Goal: Task Accomplishment & Management: Manage account settings

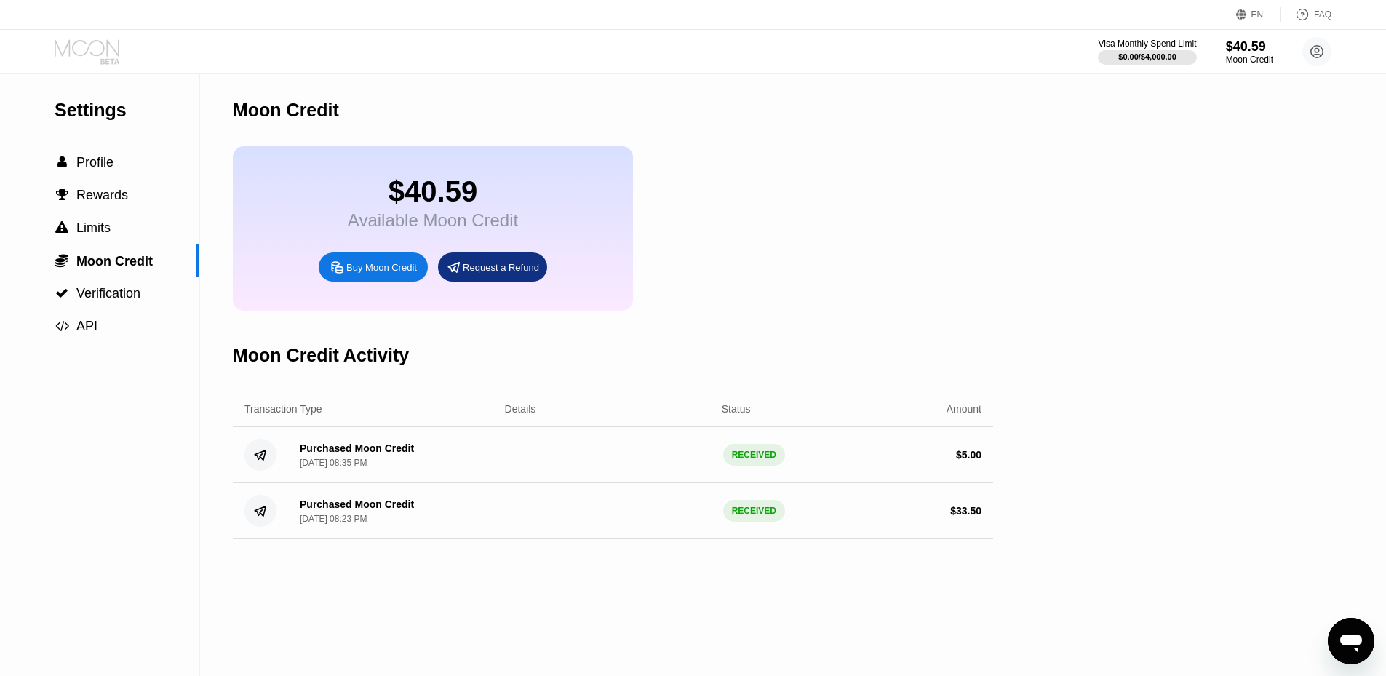
drag, startPoint x: 0, startPoint y: 0, endPoint x: 110, endPoint y: 40, distance: 116.9
click at [110, 40] on icon at bounding box center [89, 51] width 68 height 25
click at [117, 55] on icon at bounding box center [89, 51] width 68 height 25
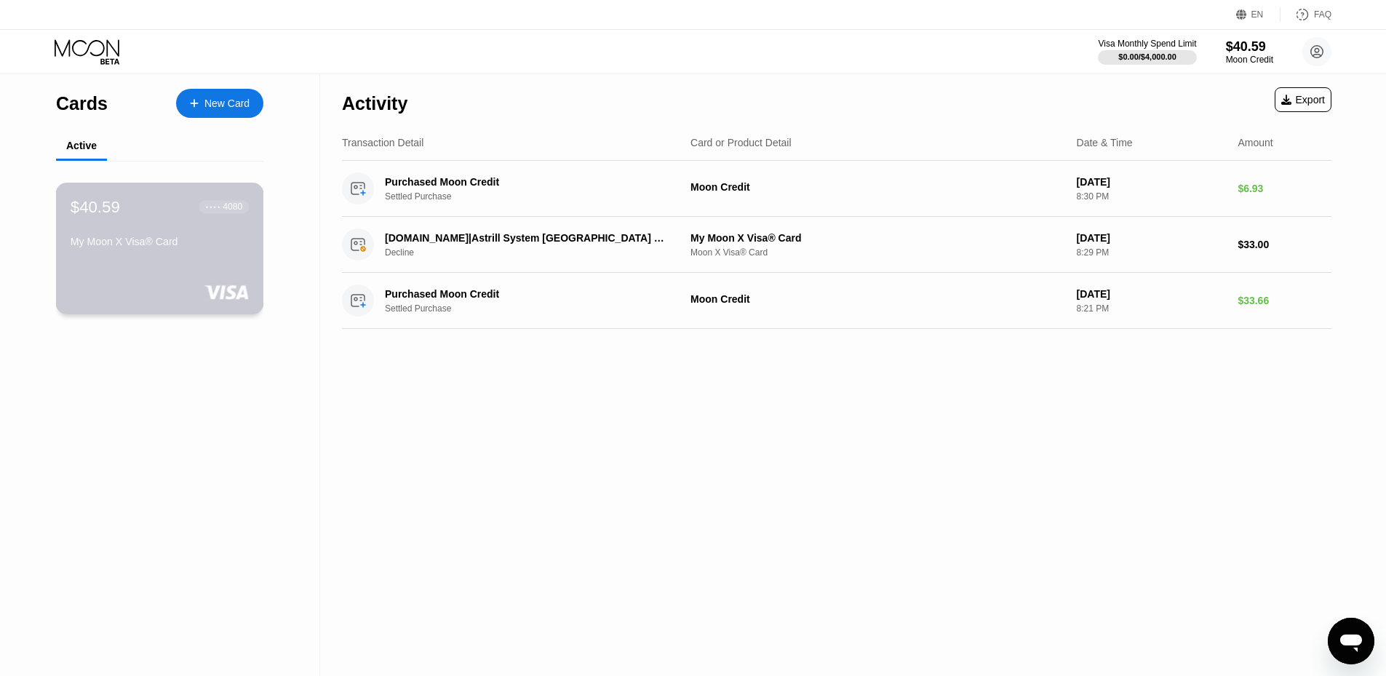
click at [153, 271] on div "$40.59 ● ● ● ● 4080 My Moon X Visa® Card" at bounding box center [160, 249] width 208 height 132
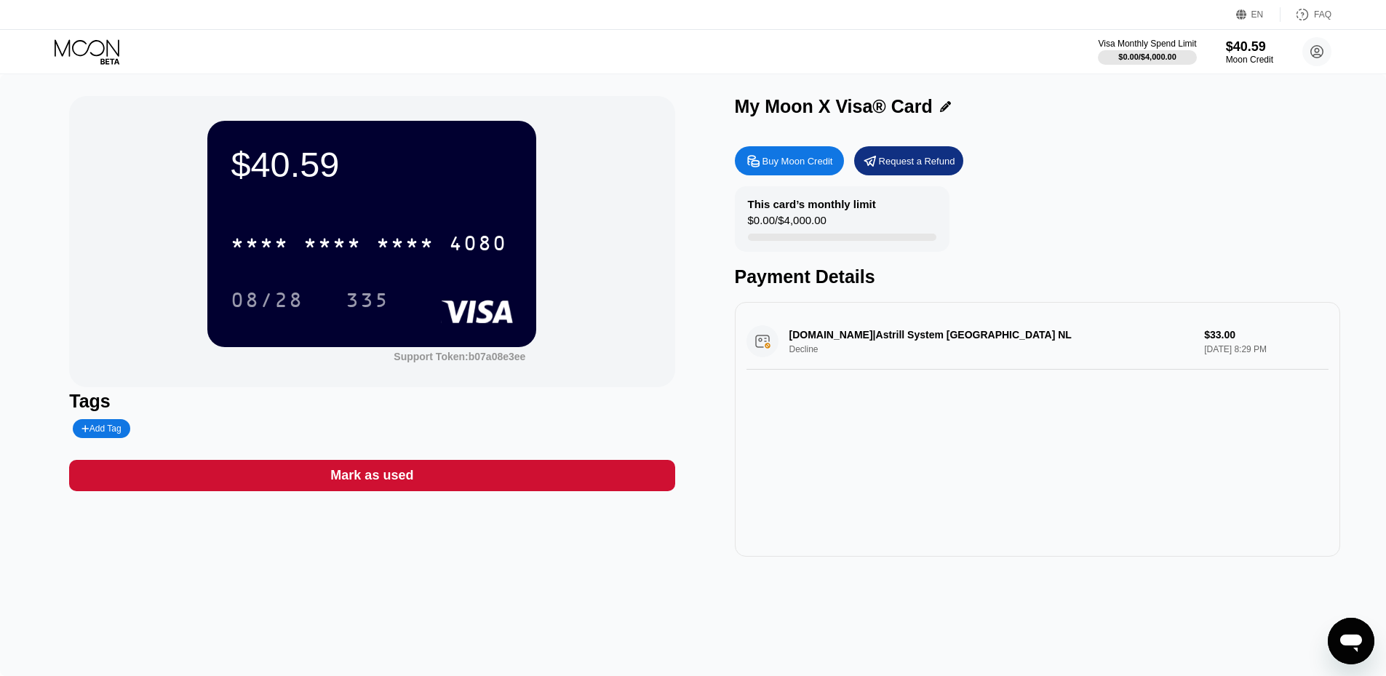
drag, startPoint x: 701, startPoint y: 87, endPoint x: 1183, endPoint y: 124, distance: 483.0
click at [1183, 124] on div "$40.59 * * * * * * * * * * * * 4080 08/28 335 Support Token: b07a08e3ee Tags Ad…" at bounding box center [693, 375] width 1386 height 602
click at [868, 109] on div "My Moon X Visa® Card" at bounding box center [834, 106] width 198 height 21
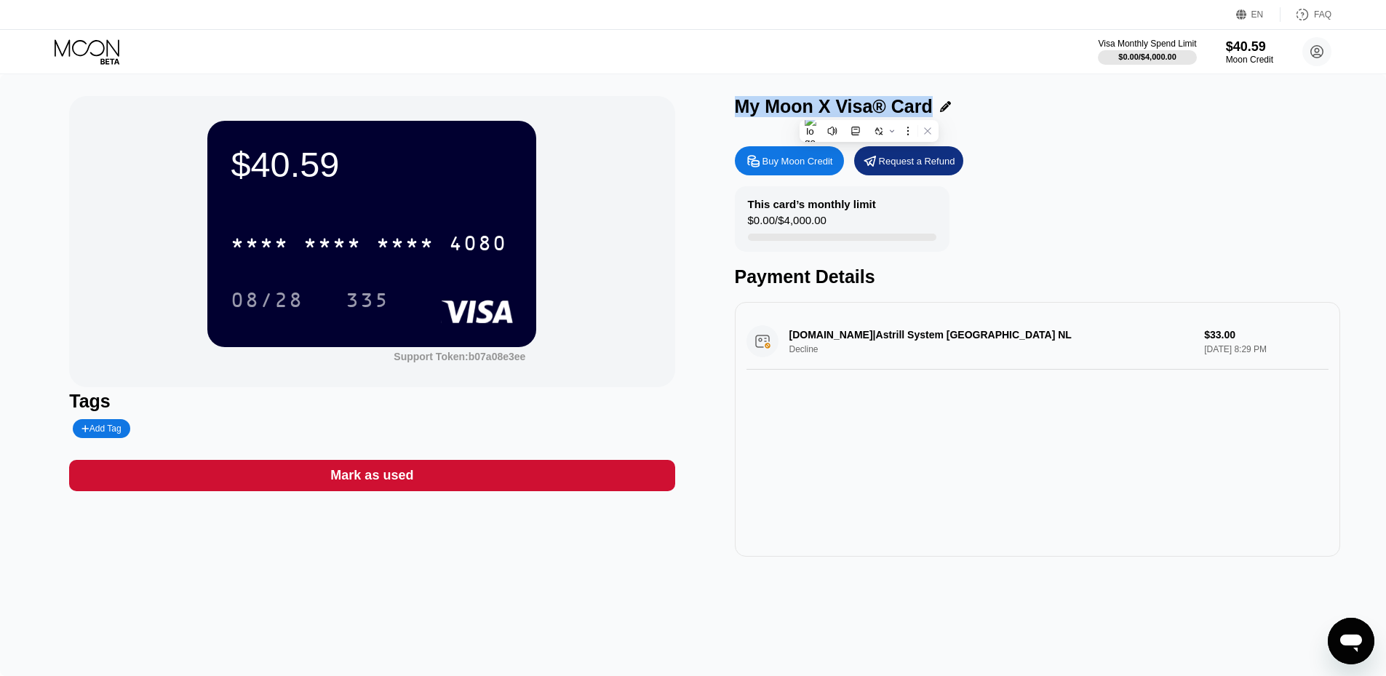
copy div "My Moon X Visa® Card"
click at [1236, 160] on div "Buy Moon Credit Request a Refund" at bounding box center [1037, 160] width 605 height 29
click at [882, 109] on div "My Moon X Visa® Card" at bounding box center [834, 106] width 198 height 21
drag, startPoint x: 836, startPoint y: 105, endPoint x: 925, endPoint y: 108, distance: 88.8
click at [925, 108] on div "My Moon X Visa® Card" at bounding box center [834, 106] width 198 height 21
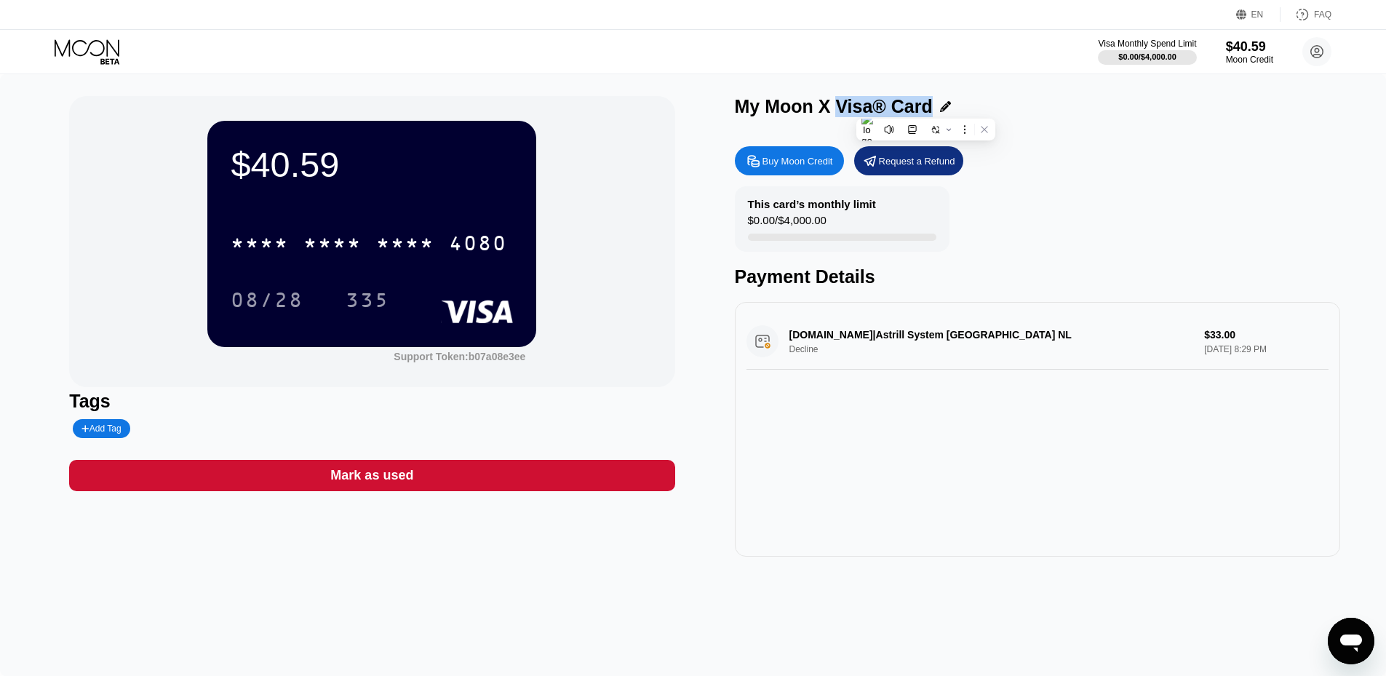
copy div "Visa® Card"
click at [1027, 111] on div "My Moon X Visa® Card" at bounding box center [1037, 106] width 605 height 21
